Goal: Transaction & Acquisition: Purchase product/service

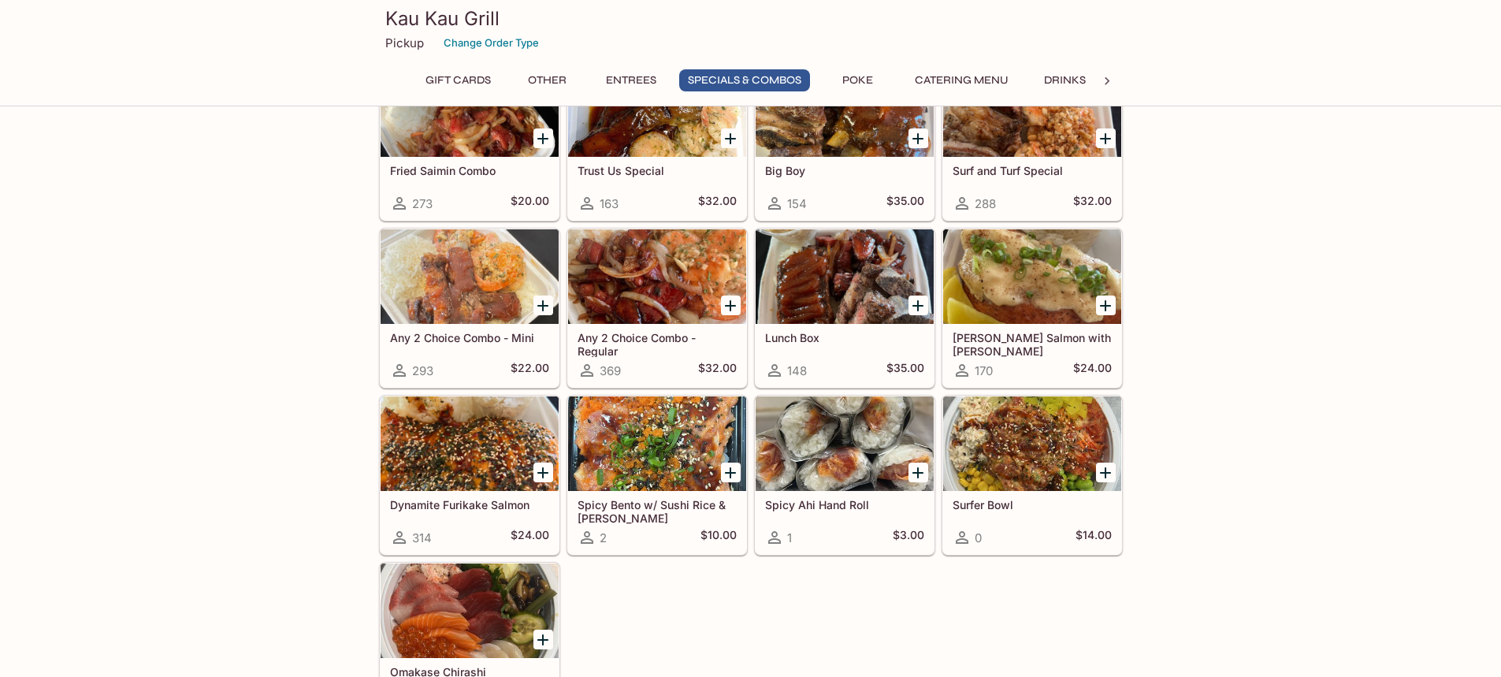
scroll to position [1654, 0]
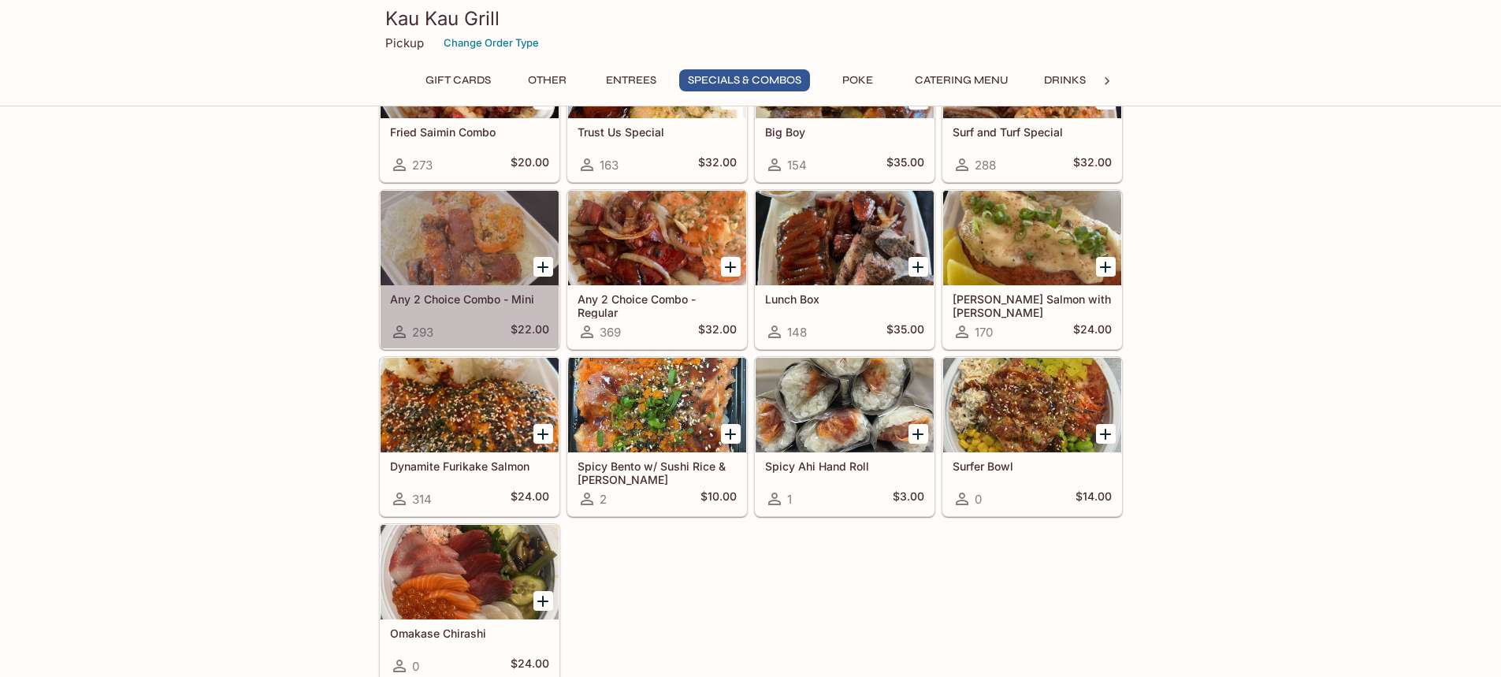
click at [452, 294] on h5 "Any 2 Choice Combo - Mini" at bounding box center [469, 298] width 159 height 13
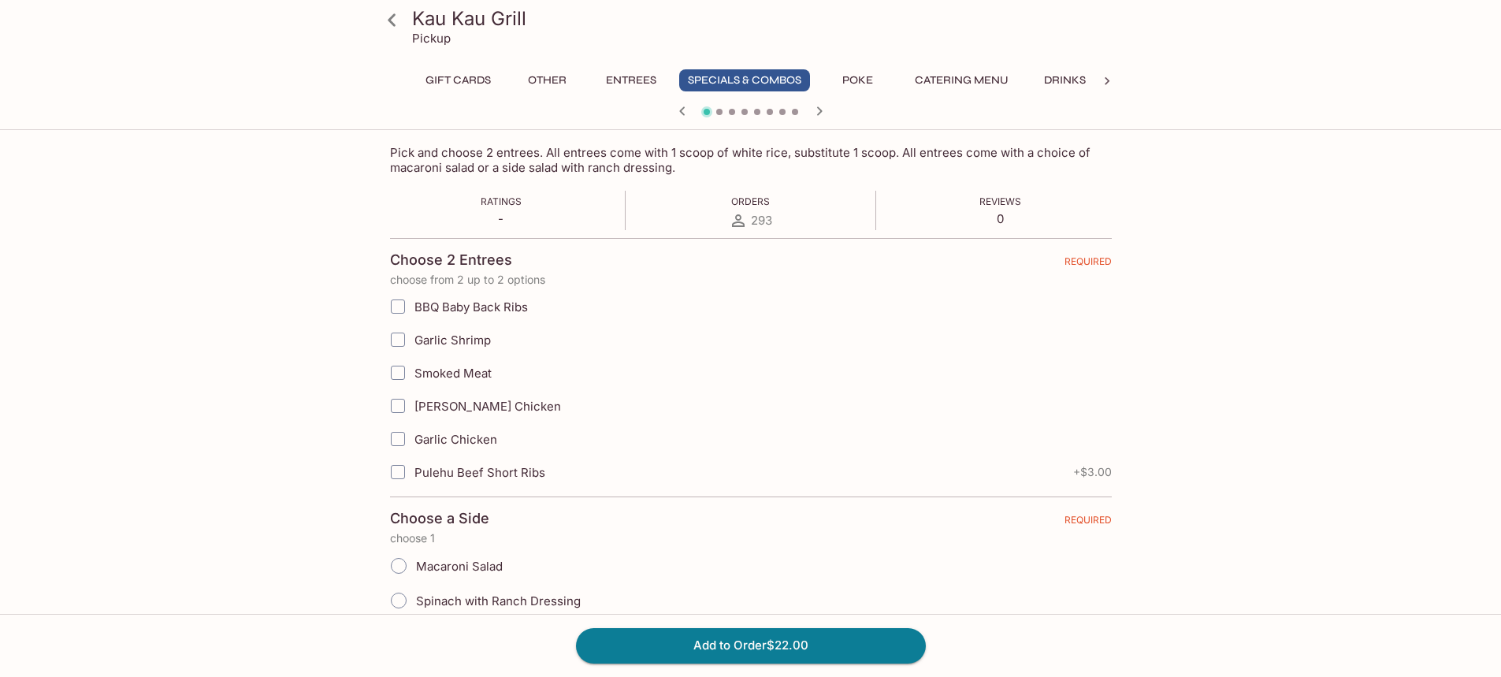
scroll to position [315, 0]
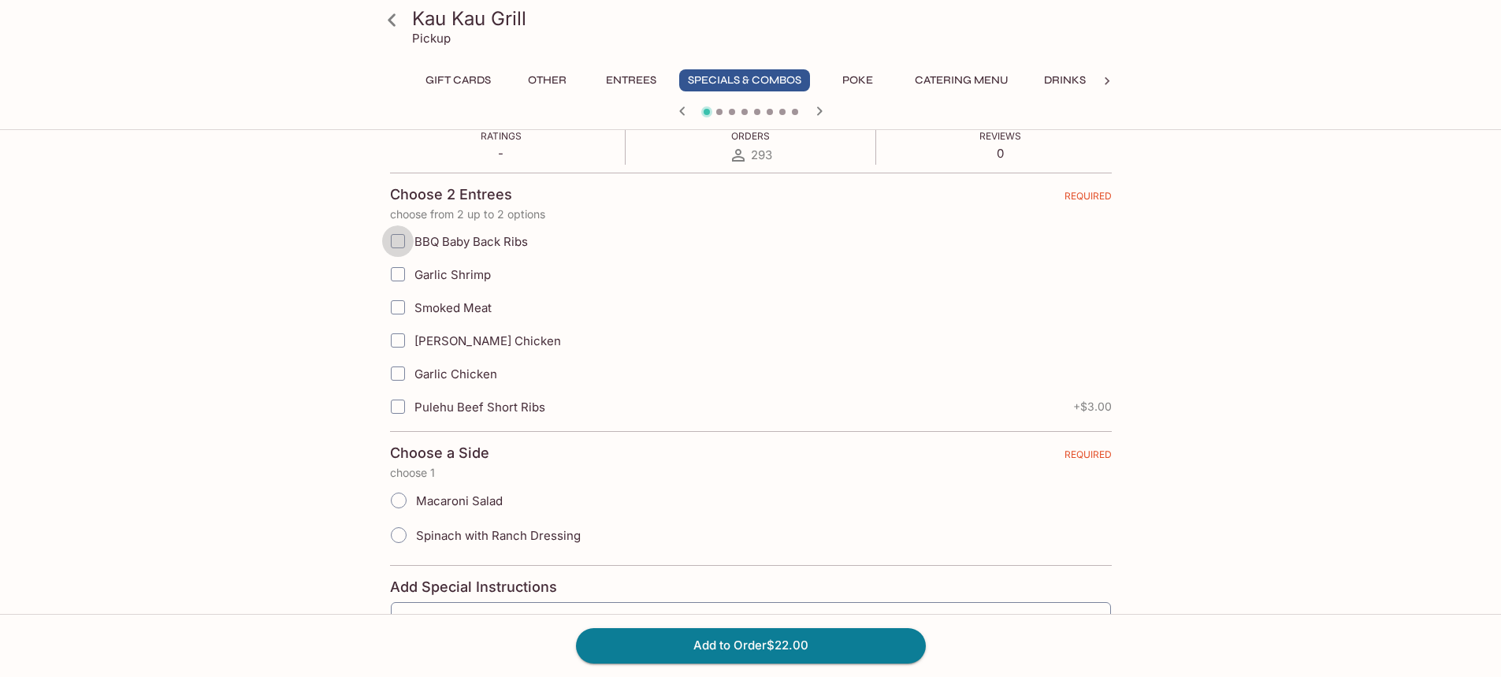
click at [403, 239] on input "BBQ Baby Back Ribs" at bounding box center [398, 241] width 32 height 32
checkbox input "true"
click at [402, 406] on input "Pulehu Beef Short Ribs" at bounding box center [398, 407] width 32 height 32
checkbox input "true"
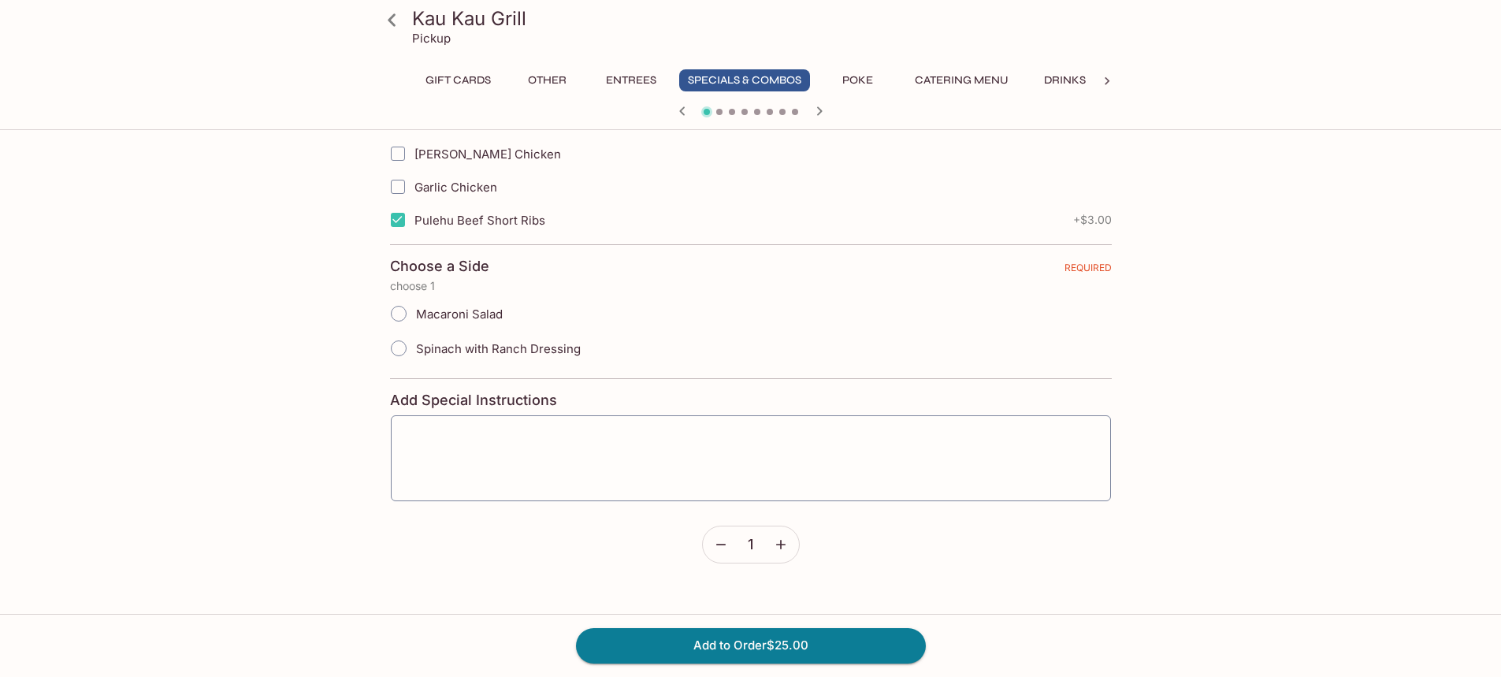
scroll to position [507, 0]
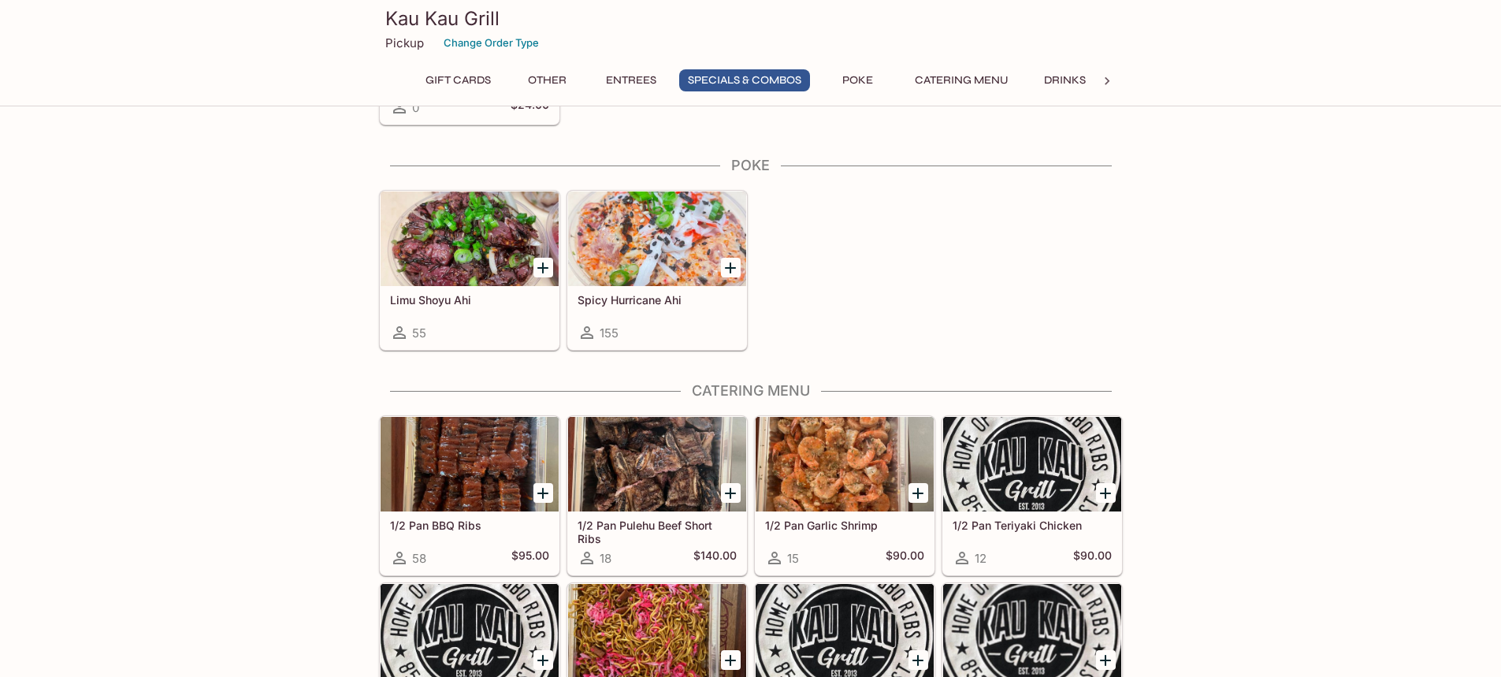
scroll to position [2041, 0]
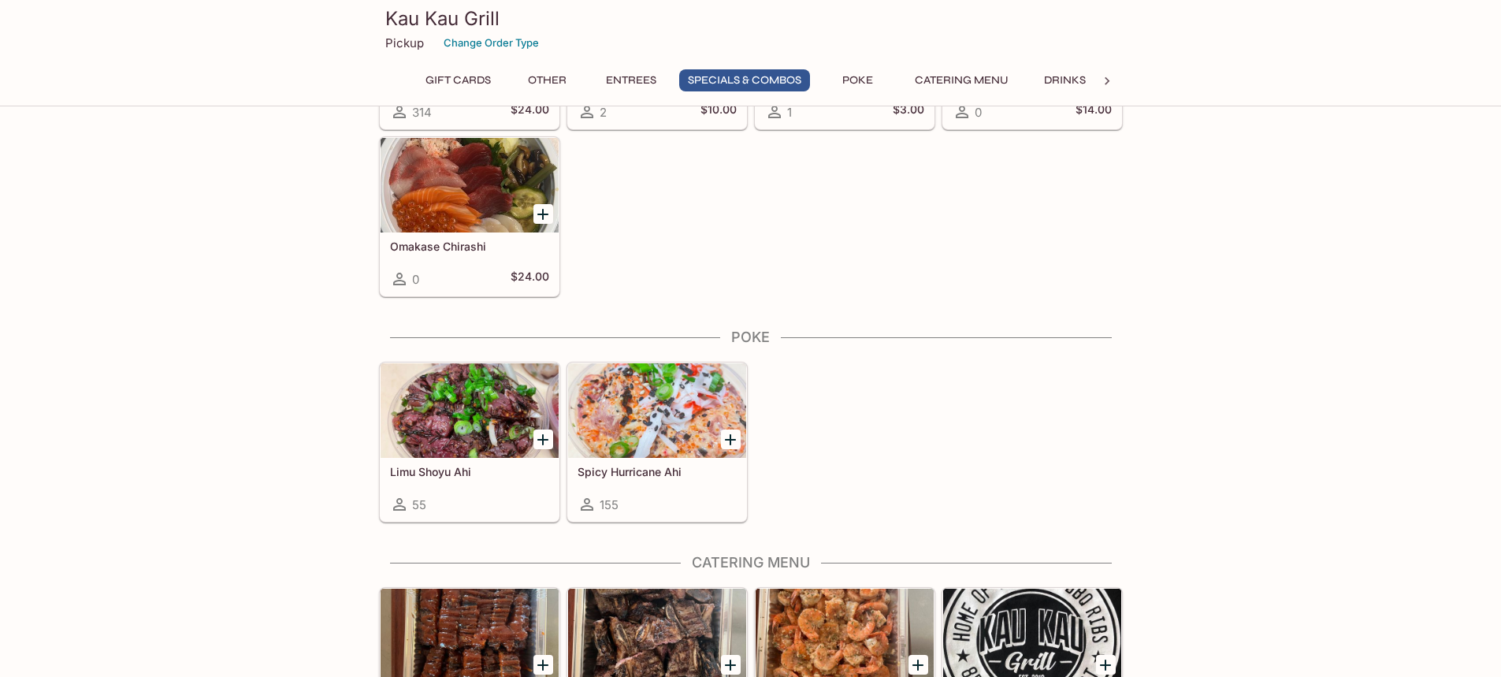
click at [869, 79] on button "Poke" at bounding box center [857, 80] width 71 height 22
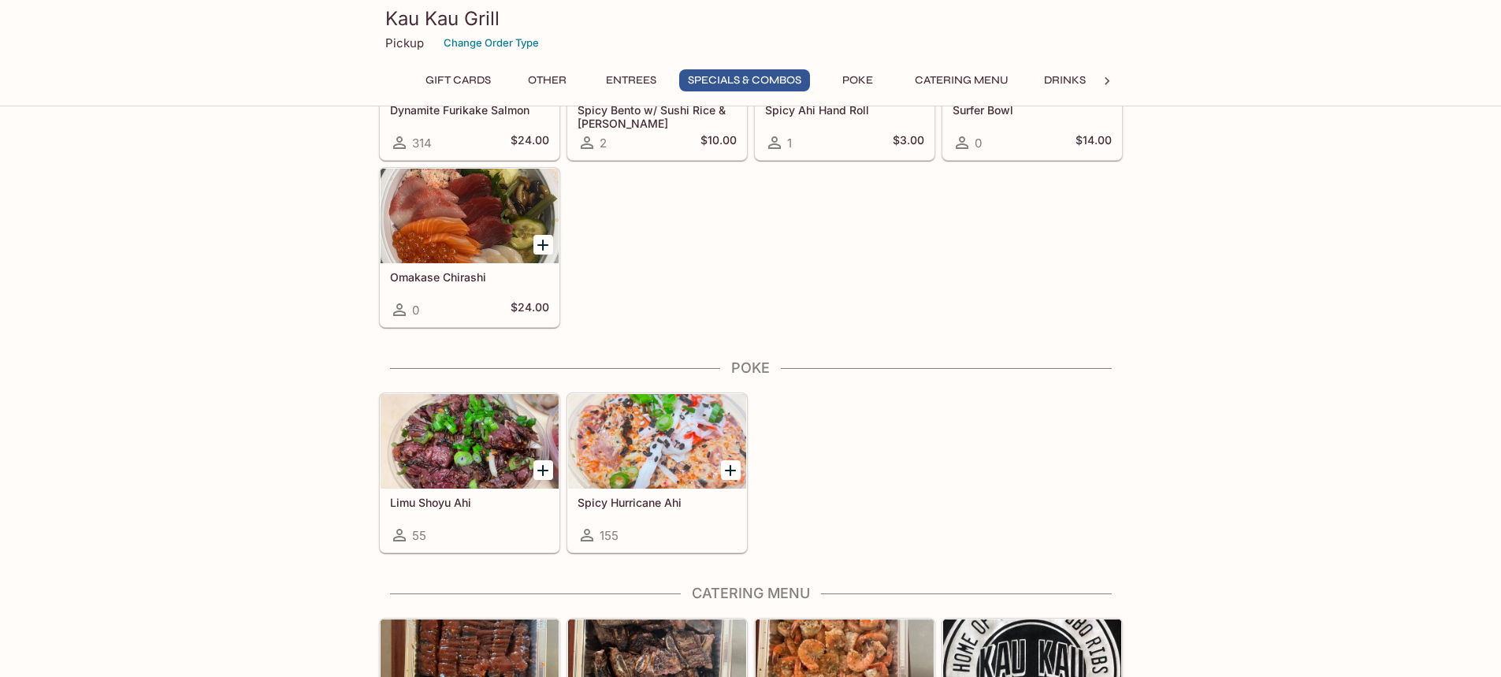
scroll to position [2078, 0]
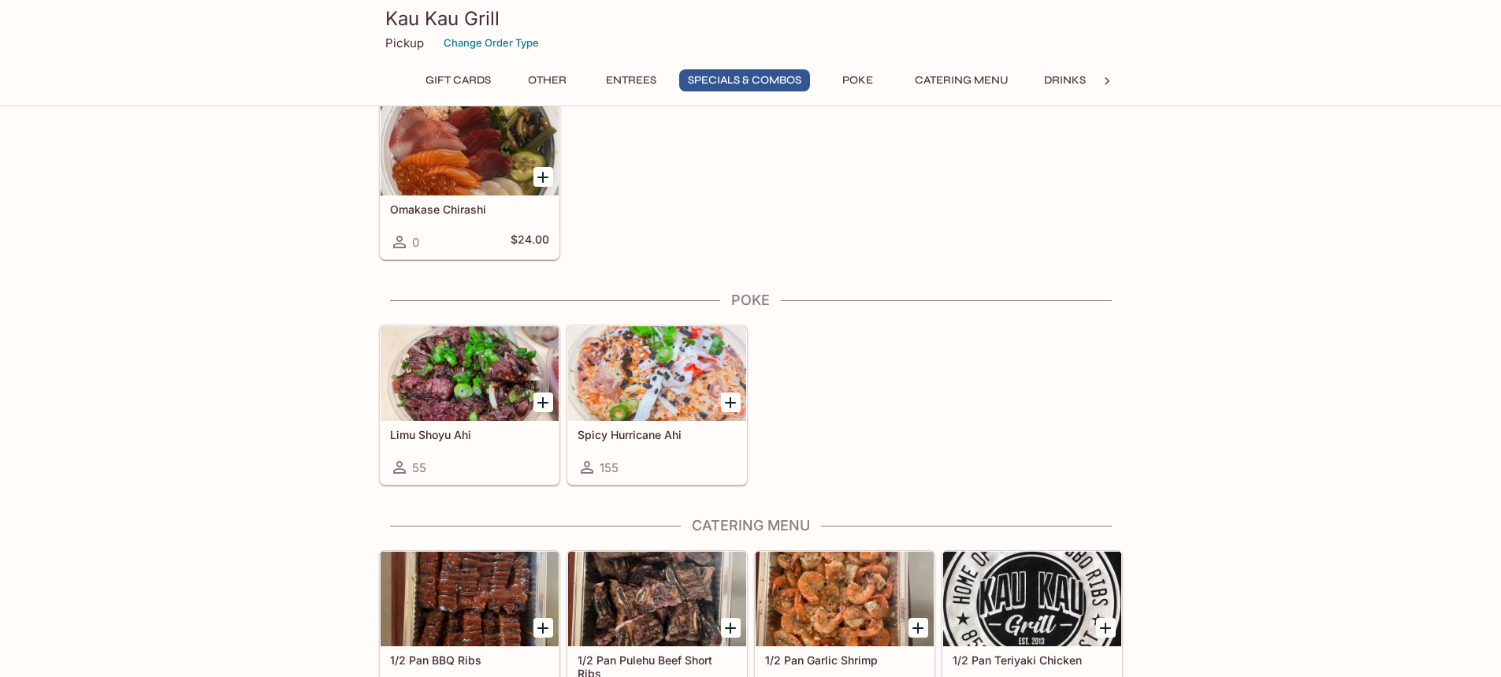
click at [455, 368] on div at bounding box center [469, 373] width 178 height 95
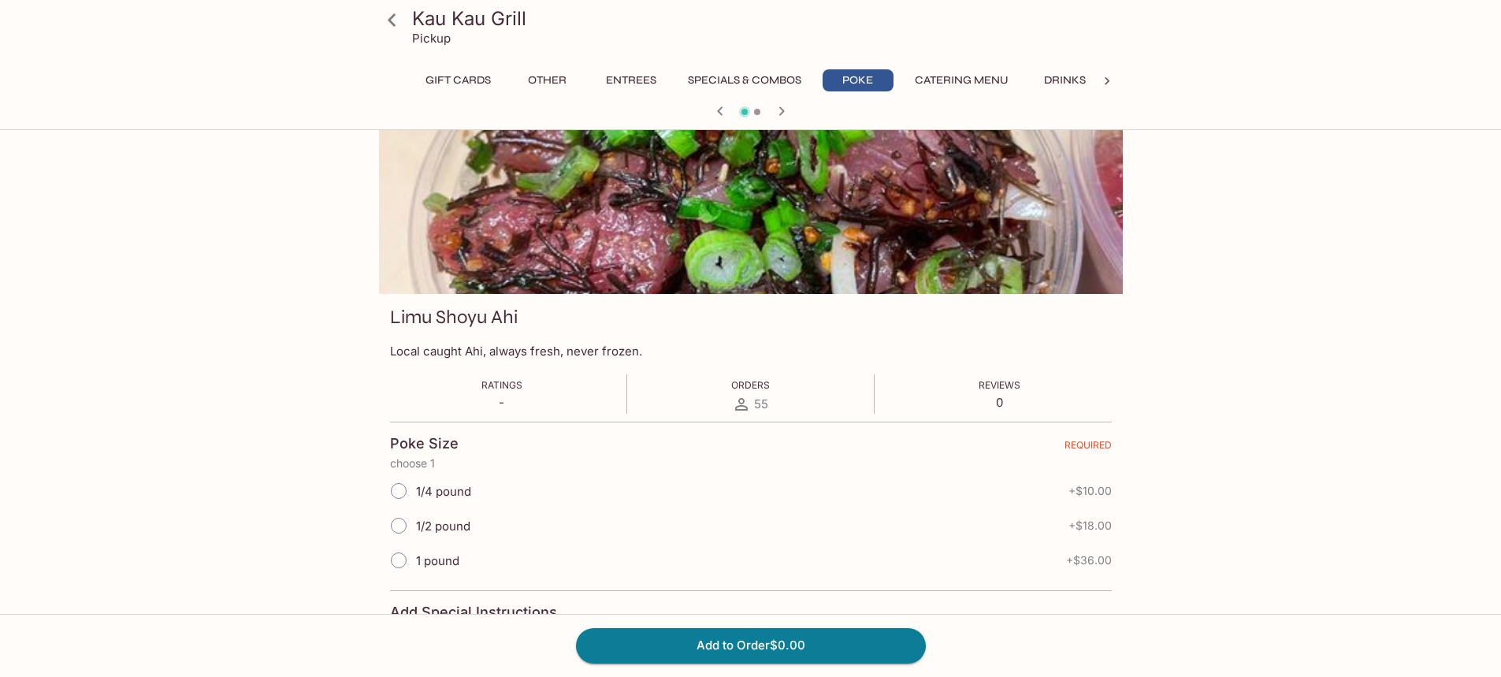
scroll to position [79, 0]
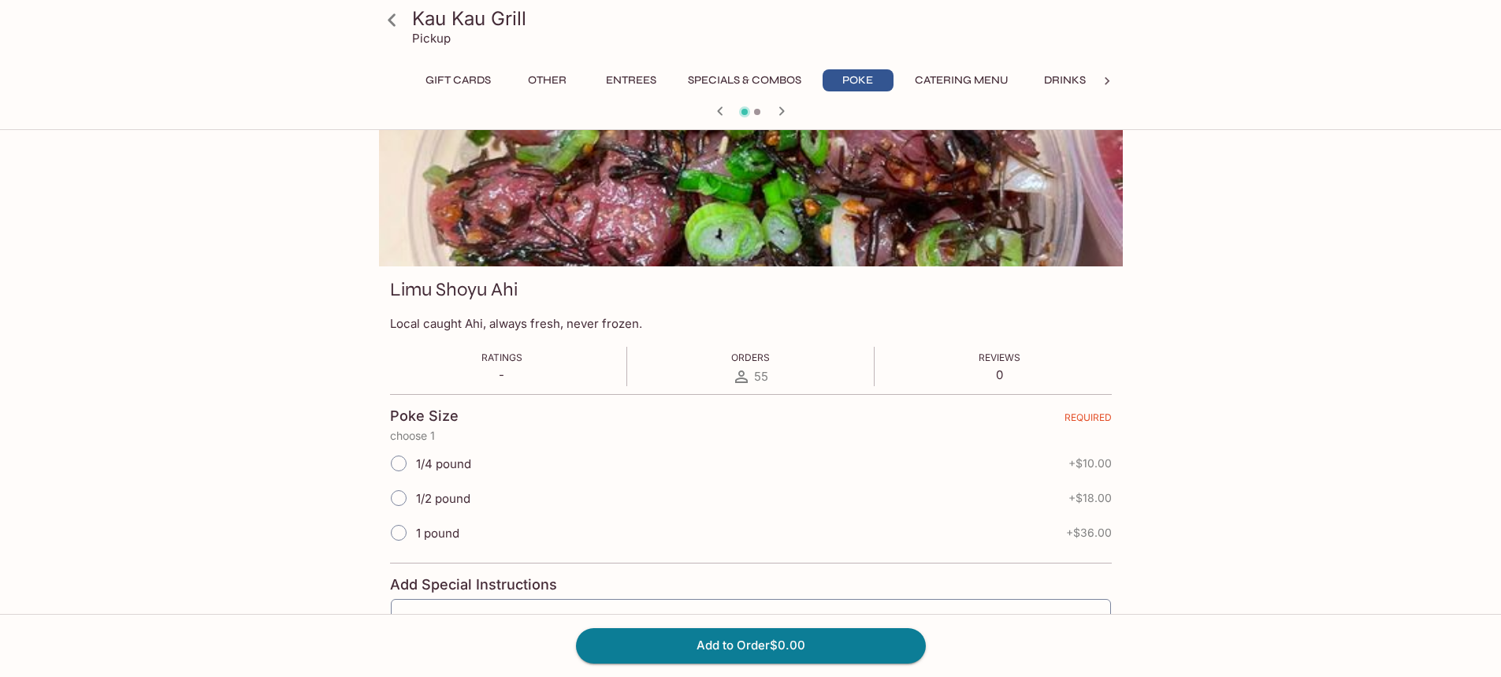
click at [444, 459] on span "1/4 pound" at bounding box center [443, 463] width 55 height 15
click at [415, 459] on input "1/4 pound" at bounding box center [398, 463] width 33 height 33
radio input "true"
click at [865, 78] on button "Poke" at bounding box center [857, 80] width 71 height 22
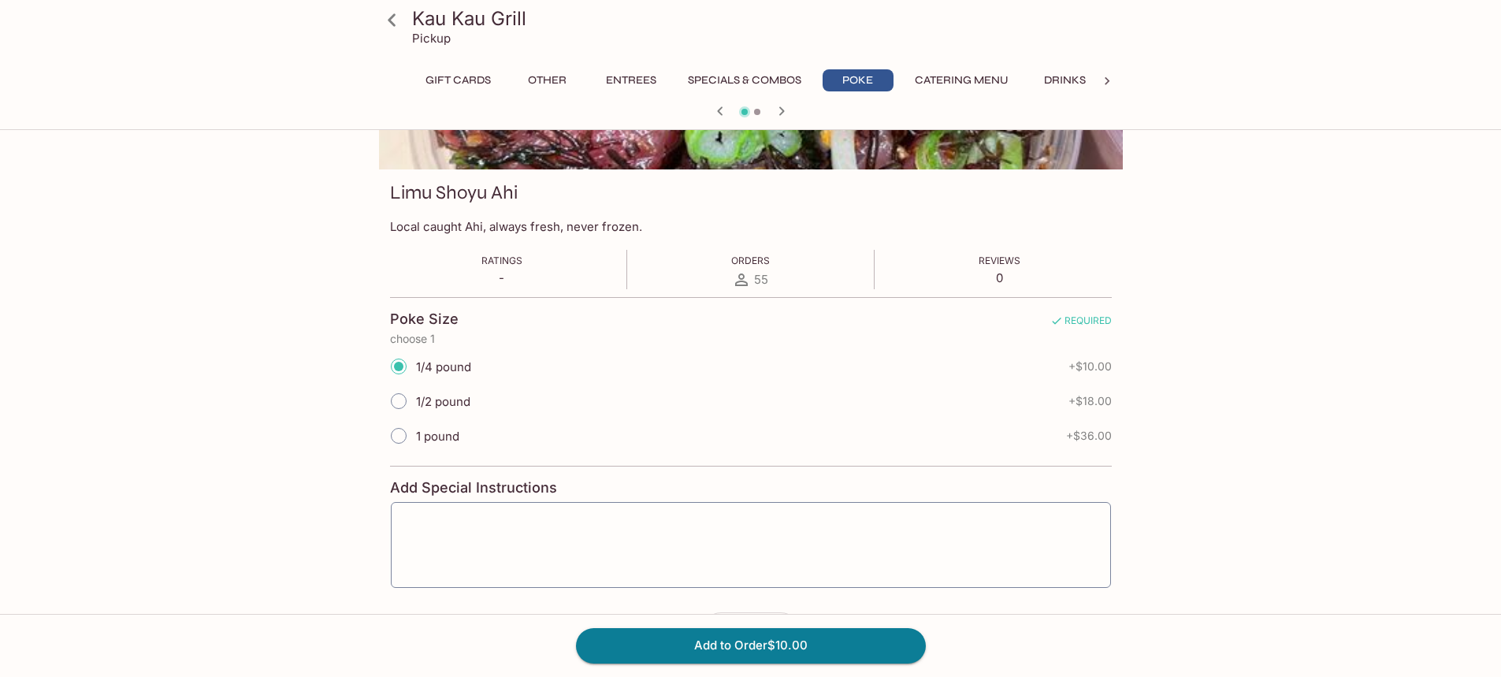
scroll to position [235, 0]
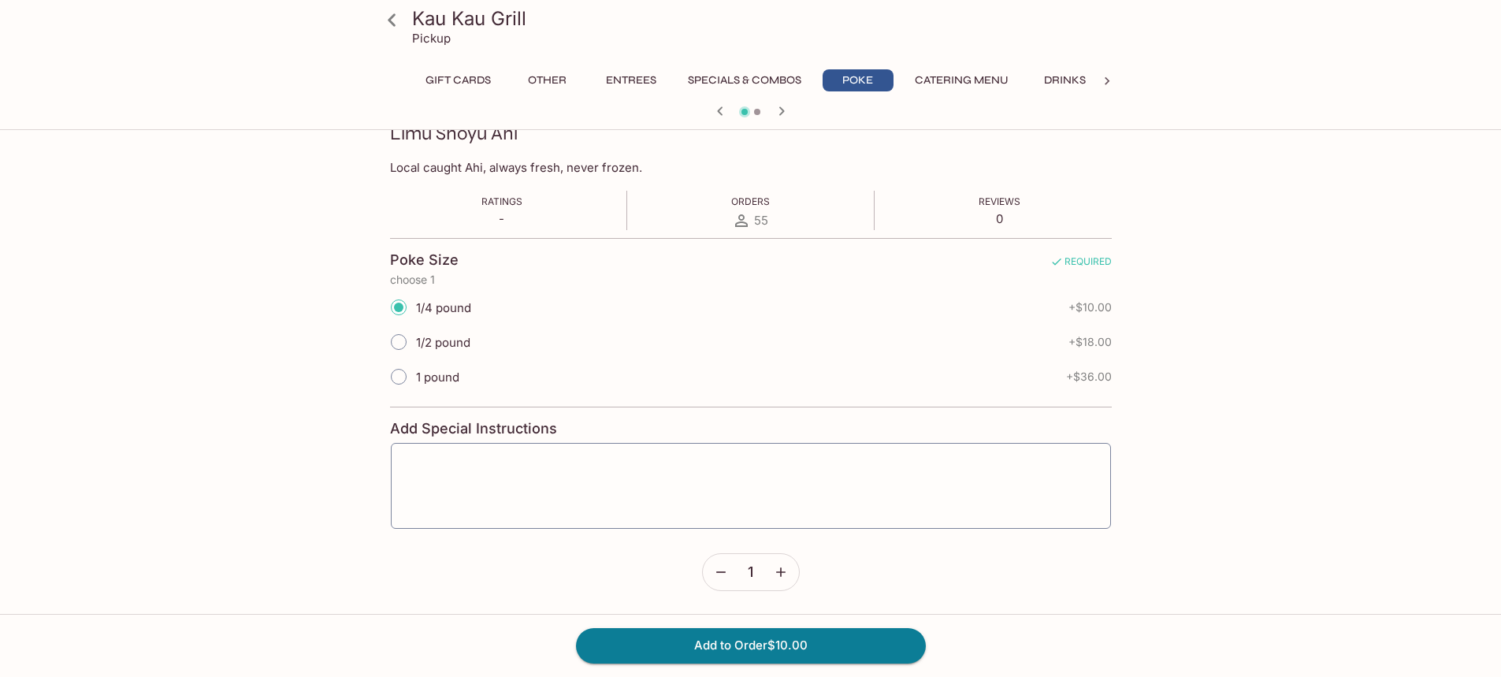
click at [847, 77] on button "Poke" at bounding box center [857, 80] width 71 height 22
click at [781, 110] on icon "button" at bounding box center [781, 110] width 6 height 9
click at [445, 304] on span "1/4 pound" at bounding box center [443, 307] width 55 height 15
click at [415, 304] on input "1/4 pound" at bounding box center [398, 307] width 33 height 33
radio input "true"
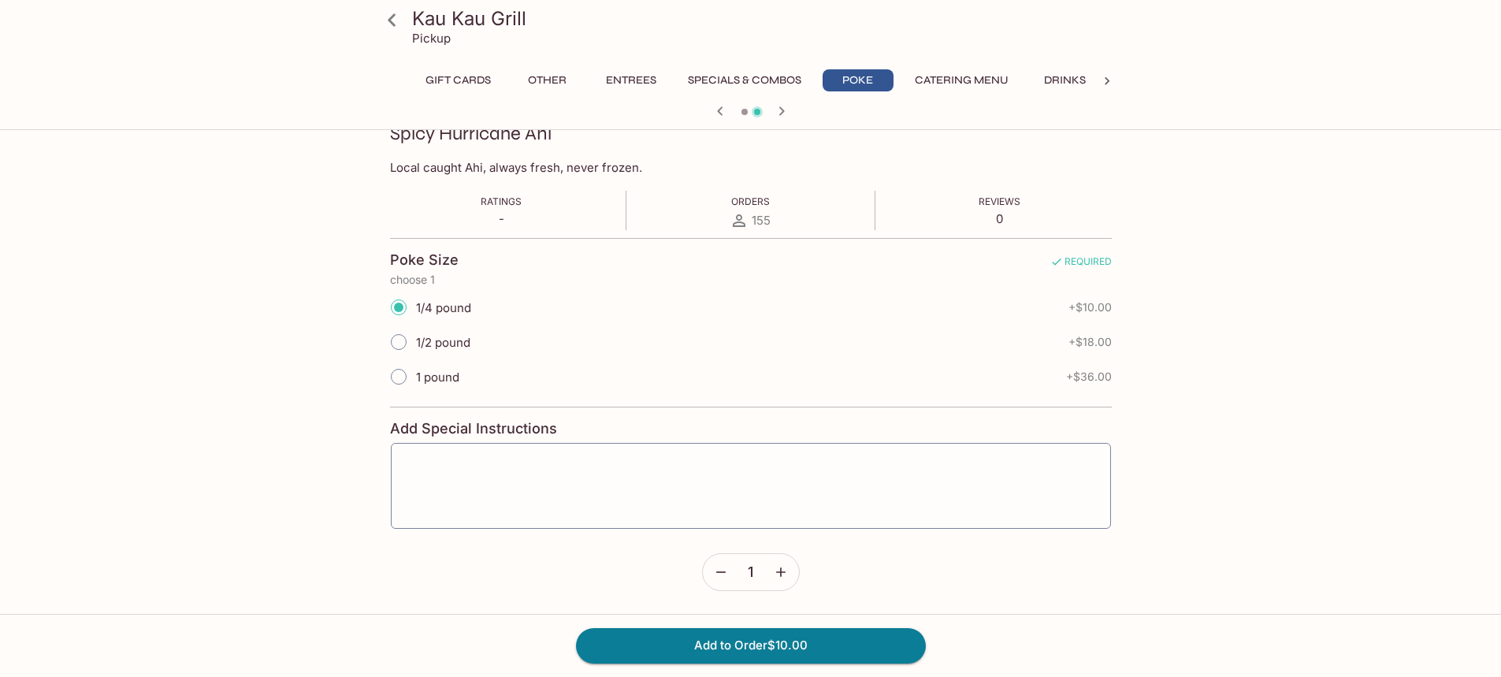
click at [858, 72] on button "Poke" at bounding box center [857, 80] width 71 height 22
click at [735, 80] on button "Specials & Combos" at bounding box center [744, 80] width 131 height 22
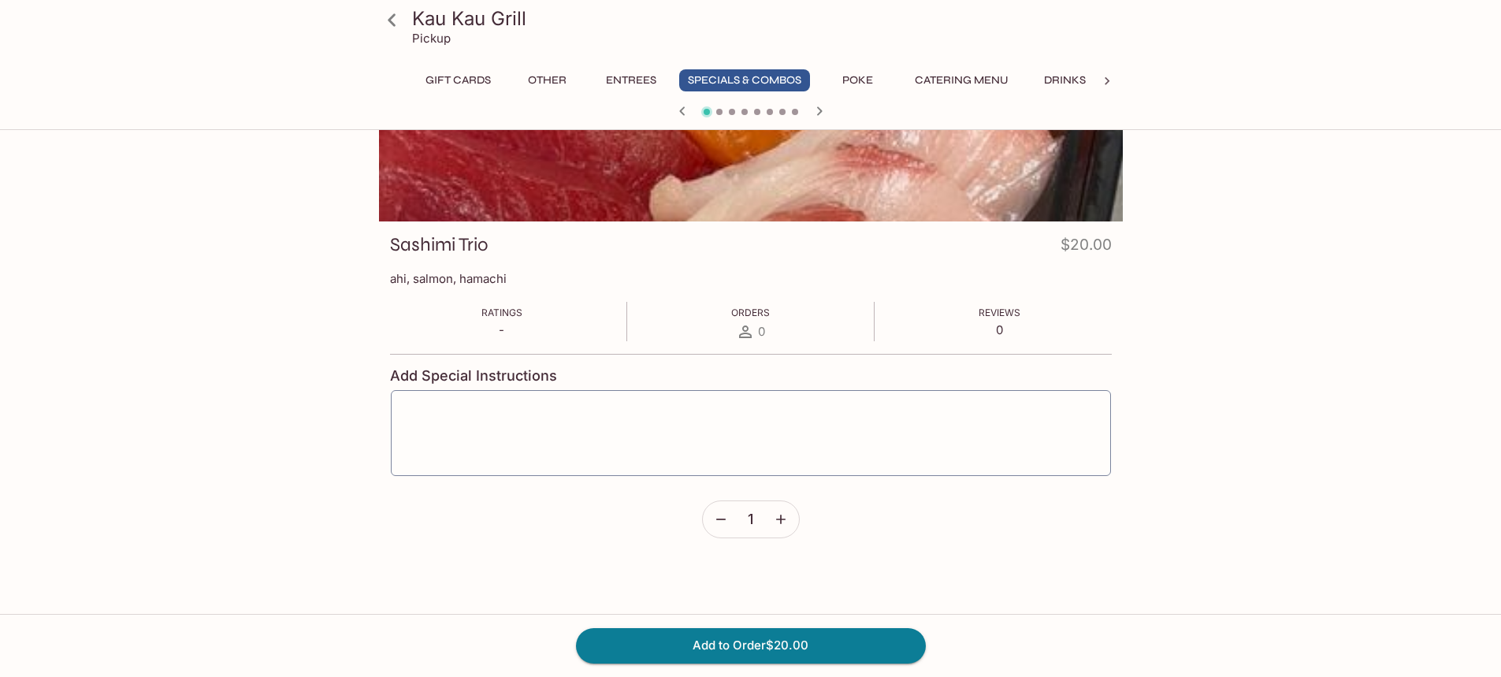
scroll to position [0, 0]
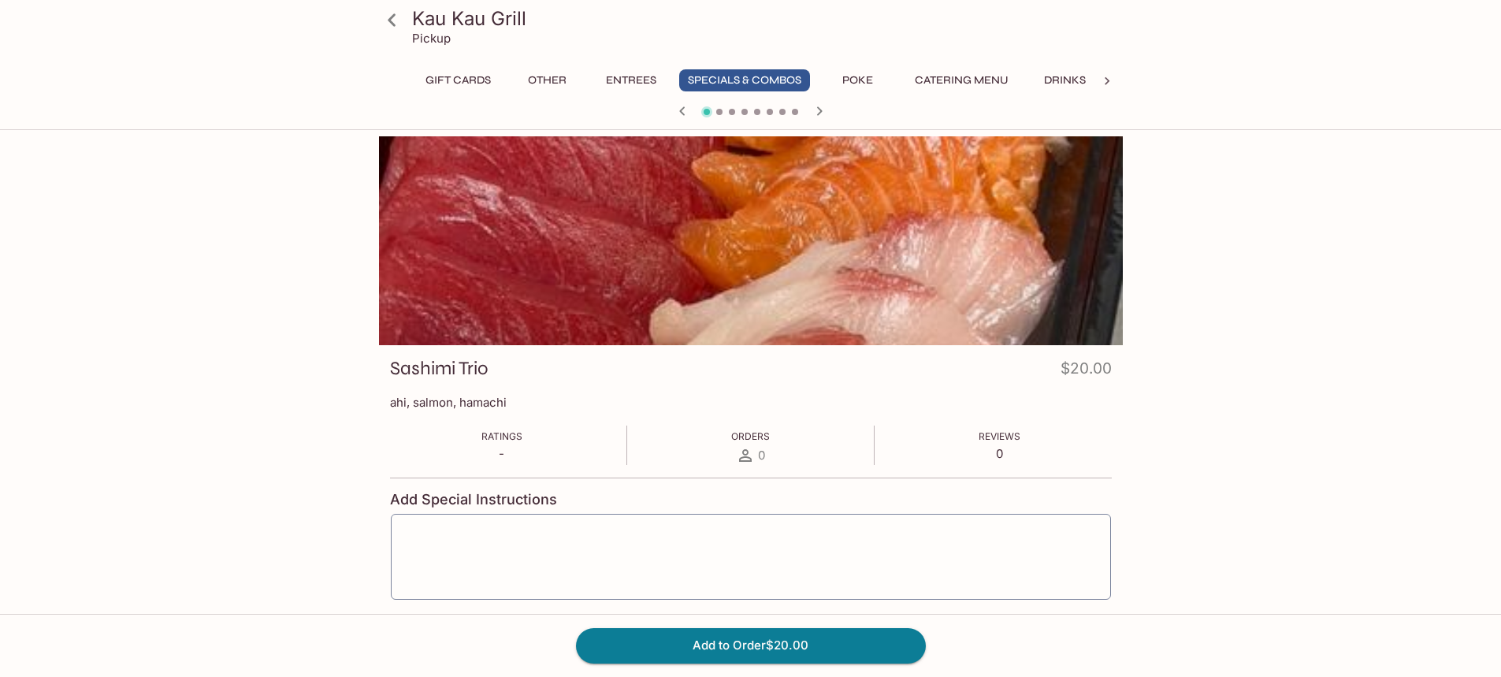
click at [642, 74] on button "Entrees" at bounding box center [631, 80] width 71 height 22
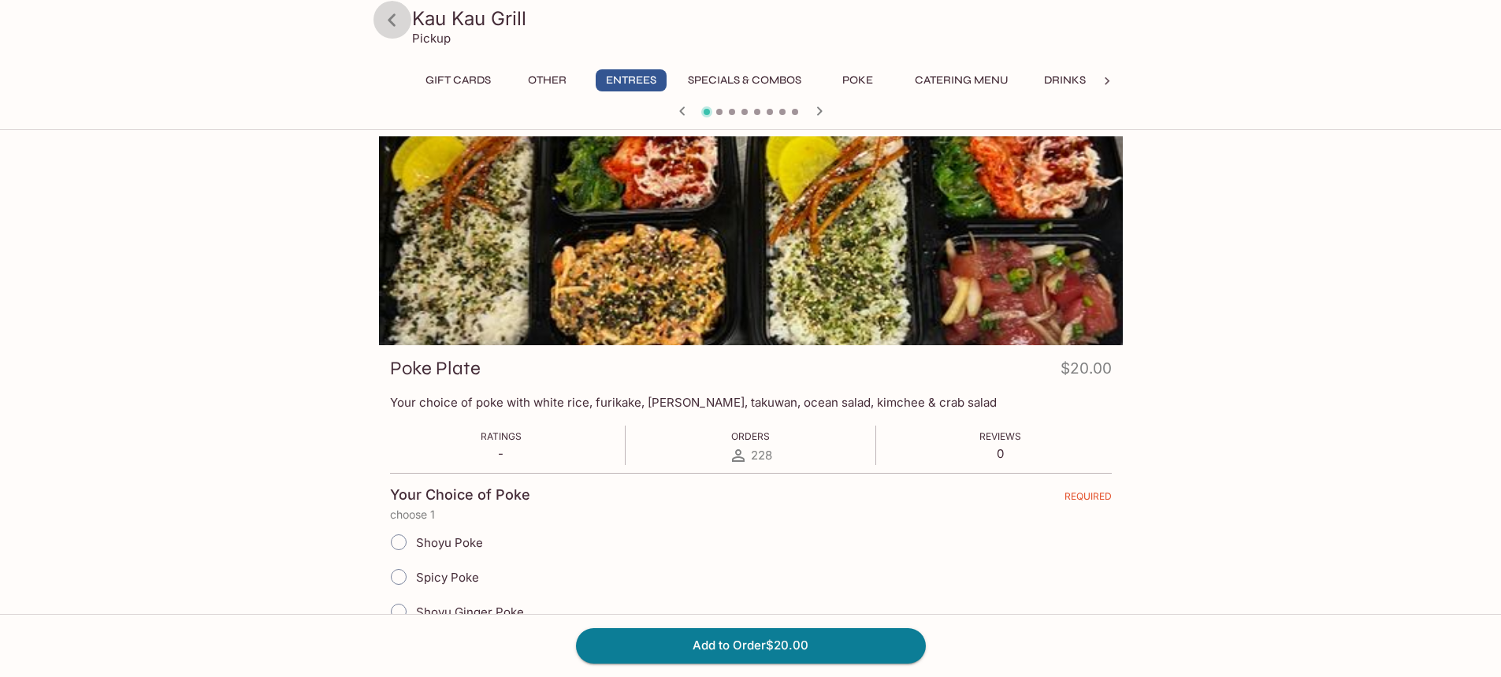
click at [395, 24] on icon at bounding box center [392, 20] width 28 height 28
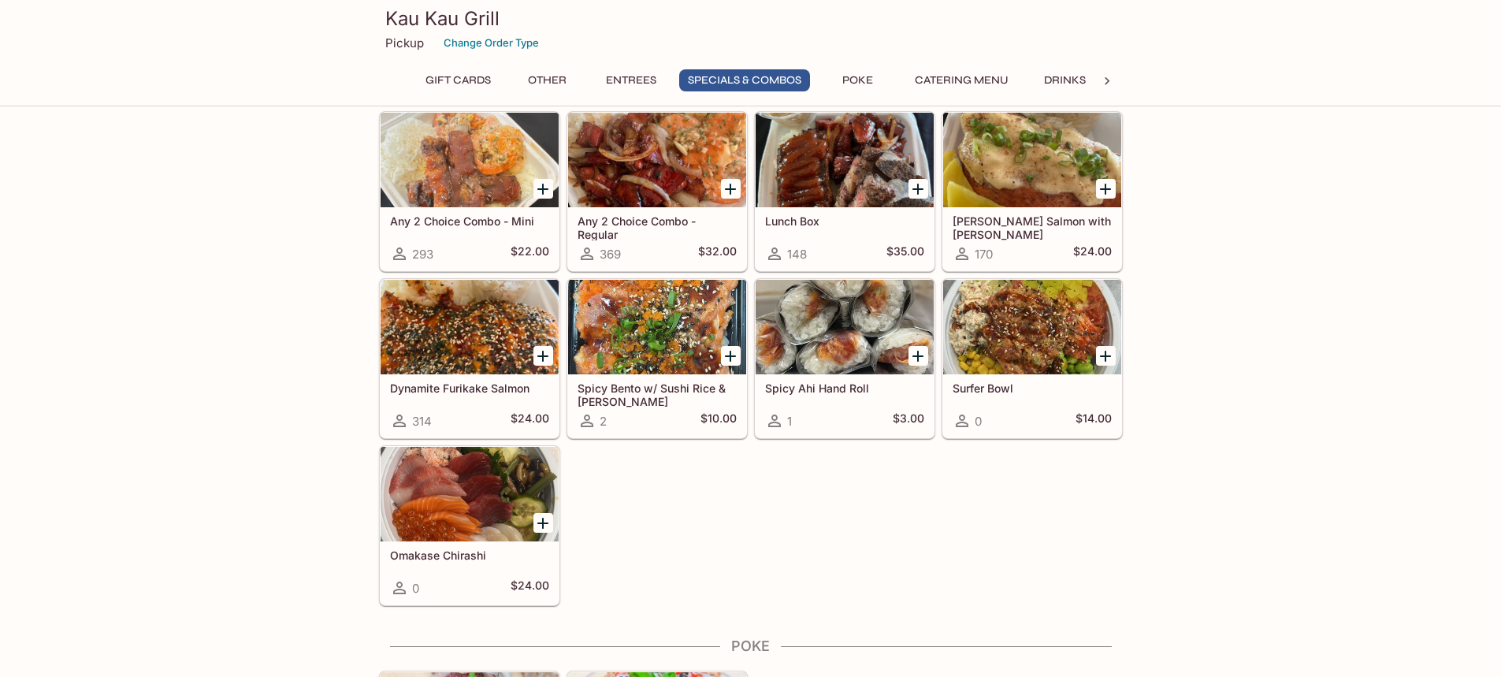
scroll to position [1733, 0]
